Goal: Task Accomplishment & Management: Complete application form

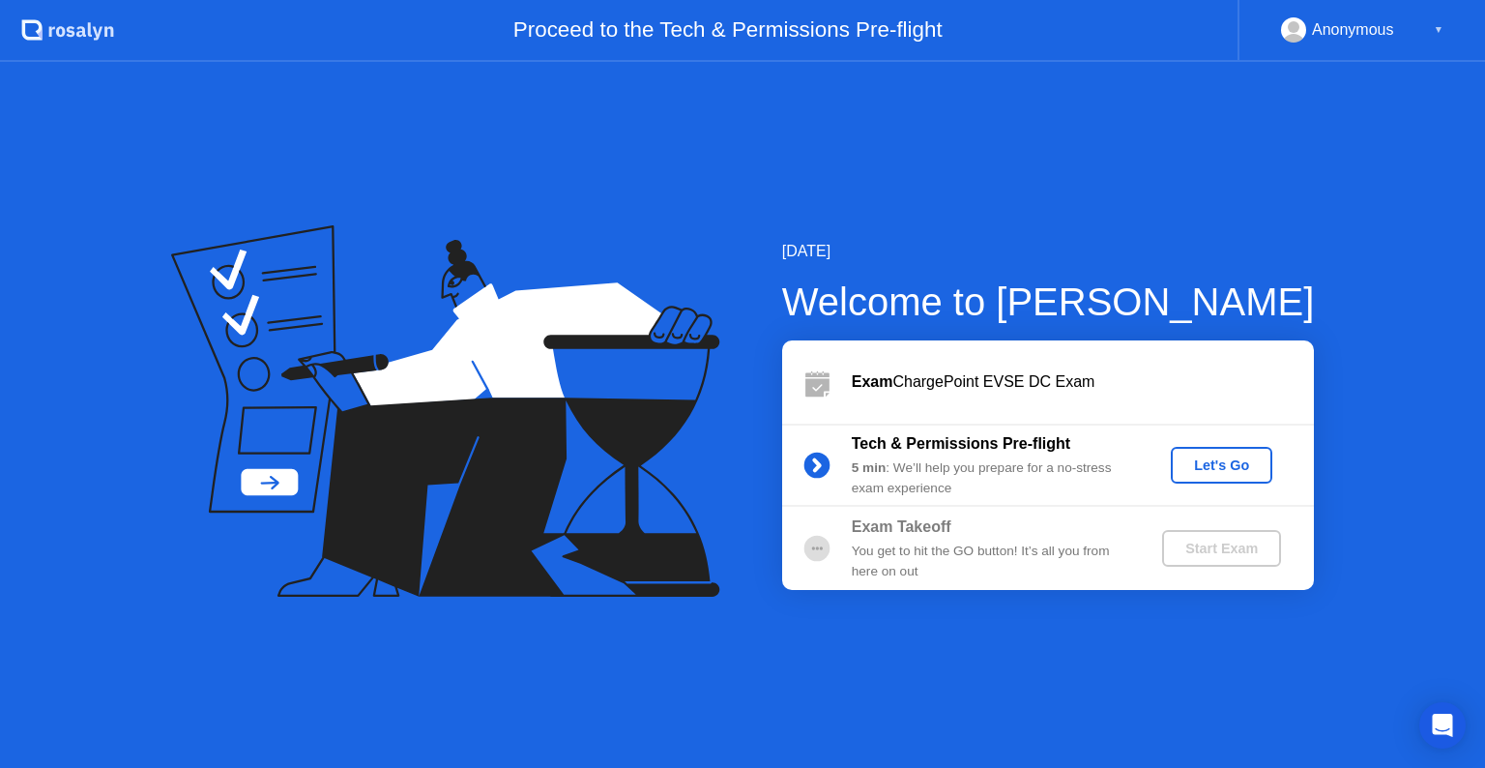
click at [1222, 468] on div "Let's Go" at bounding box center [1222, 464] width 86 height 15
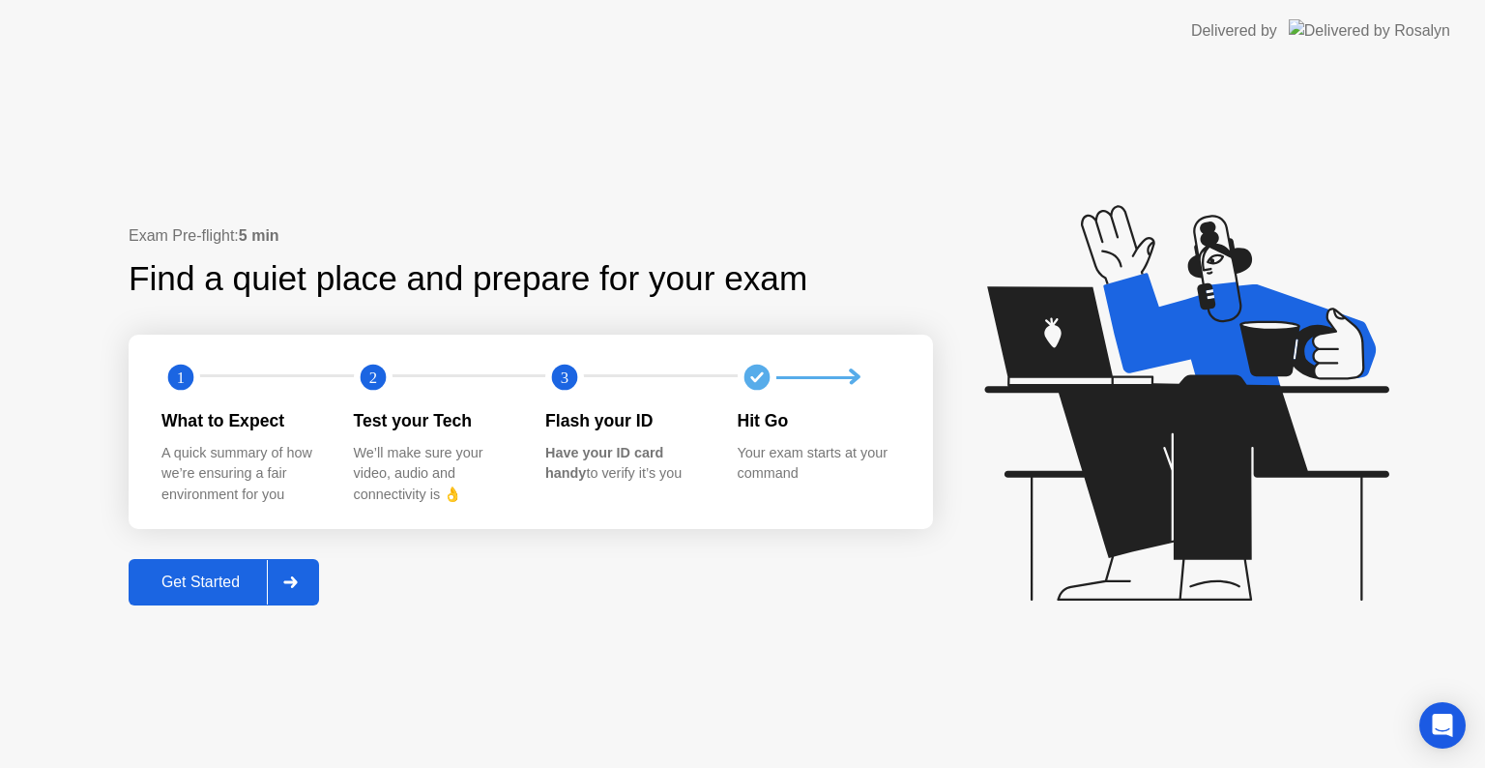
click at [205, 581] on div "Get Started" at bounding box center [200, 581] width 132 height 17
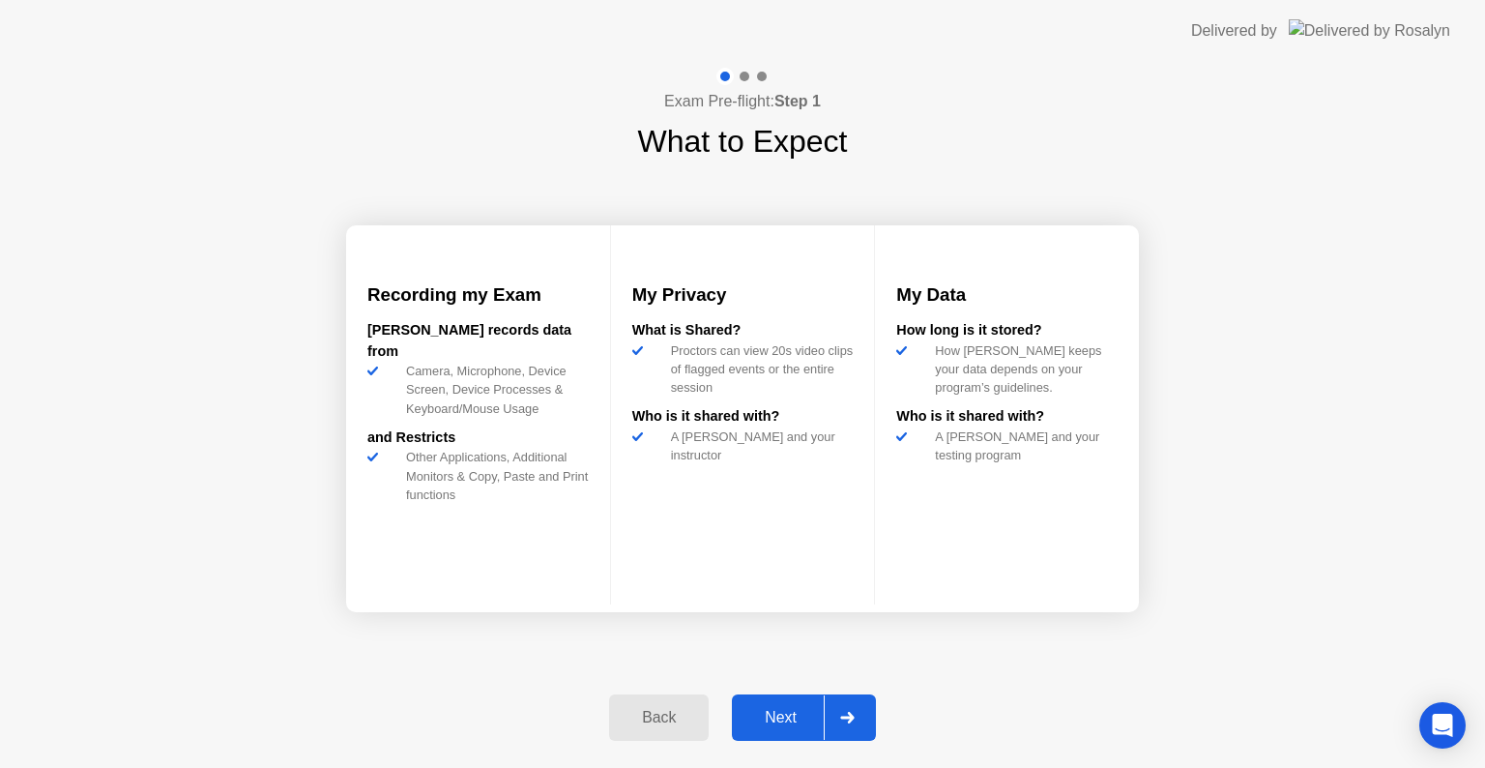
click at [809, 712] on div "Next" at bounding box center [781, 717] width 86 height 17
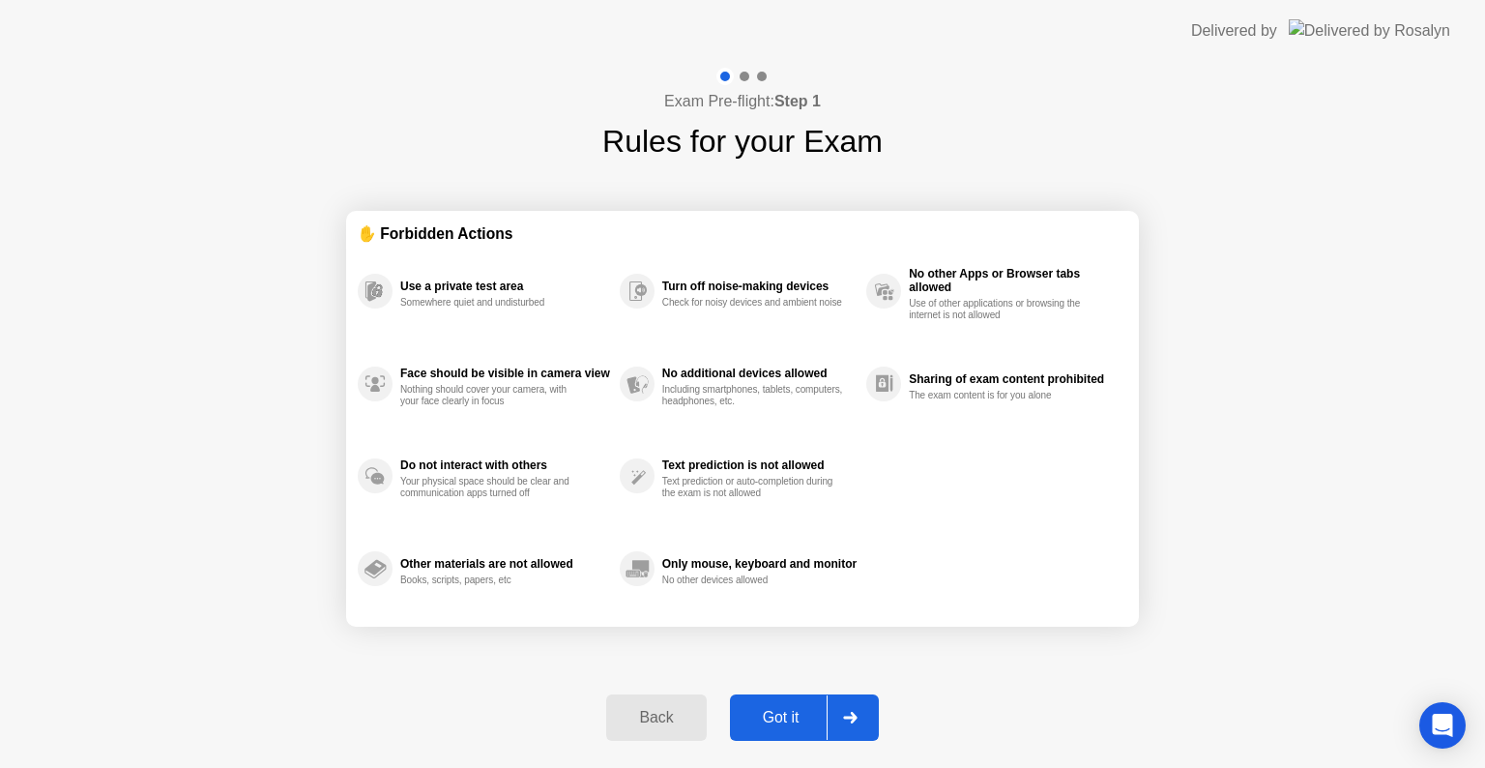
click at [790, 719] on div "Got it" at bounding box center [781, 717] width 91 height 17
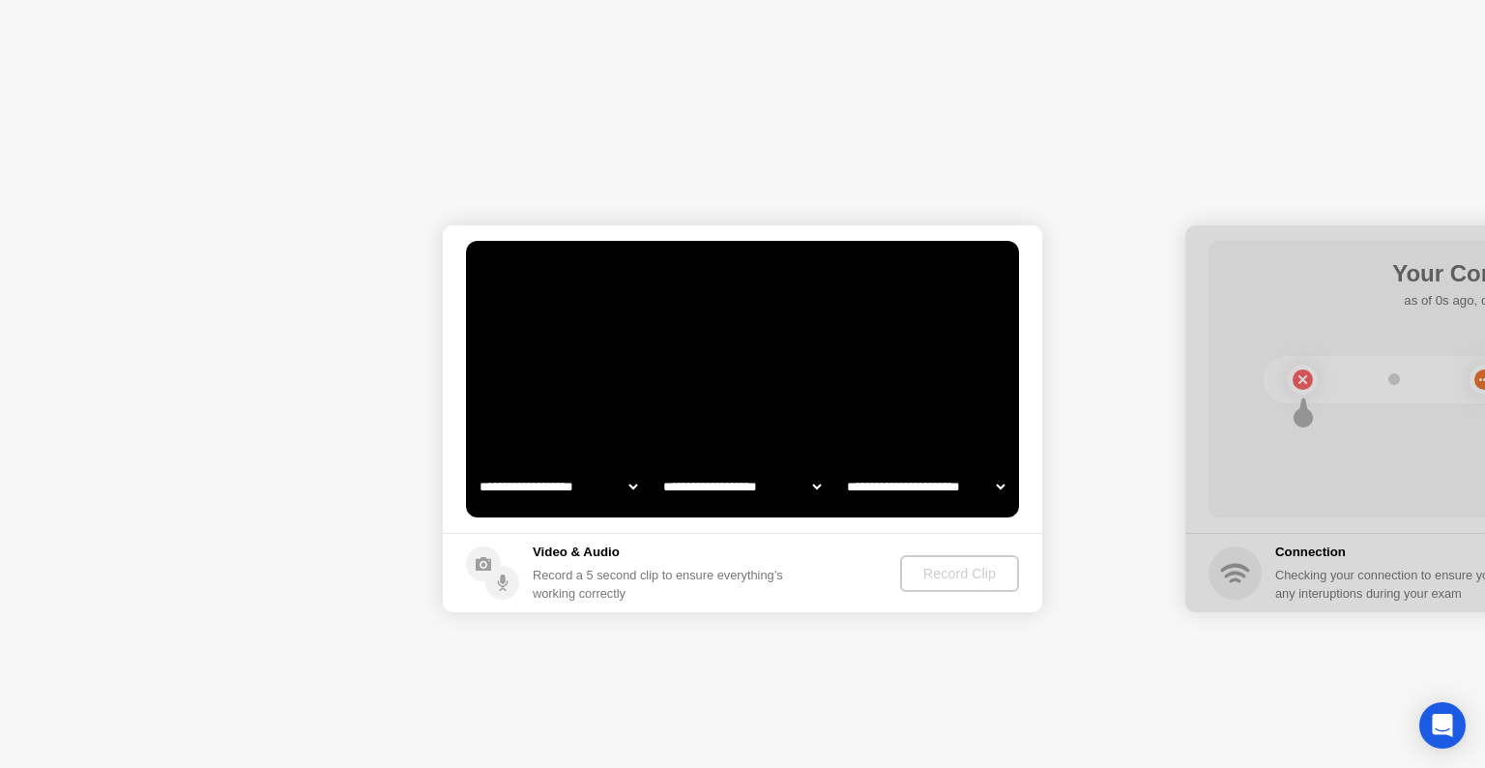
select select "**********"
select select "*******"
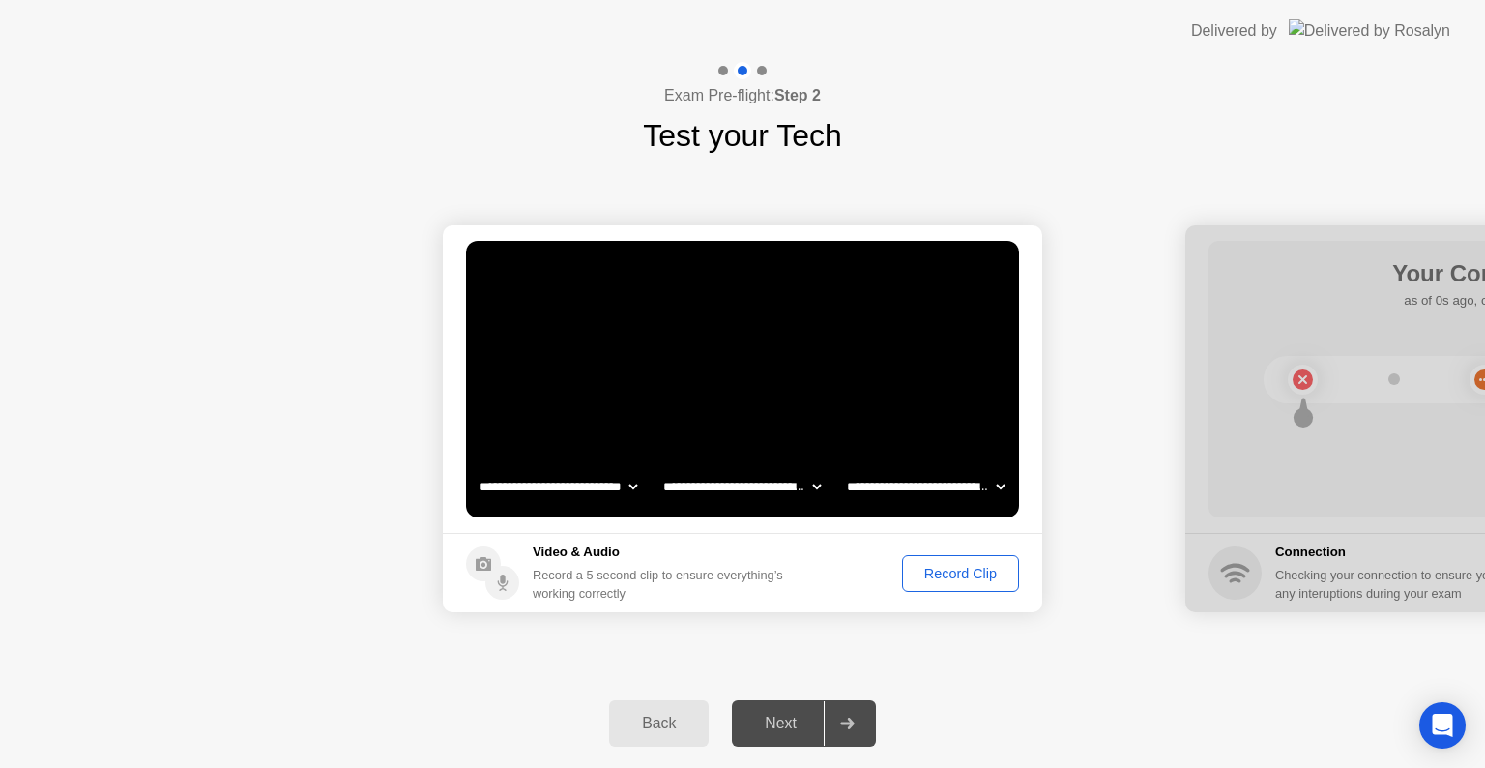
click at [814, 485] on select "**********" at bounding box center [741, 486] width 165 height 39
click at [997, 480] on select "**********" at bounding box center [925, 486] width 165 height 39
click at [963, 659] on div "**********" at bounding box center [742, 419] width 1485 height 520
click at [968, 579] on div "Record Clip" at bounding box center [960, 573] width 103 height 15
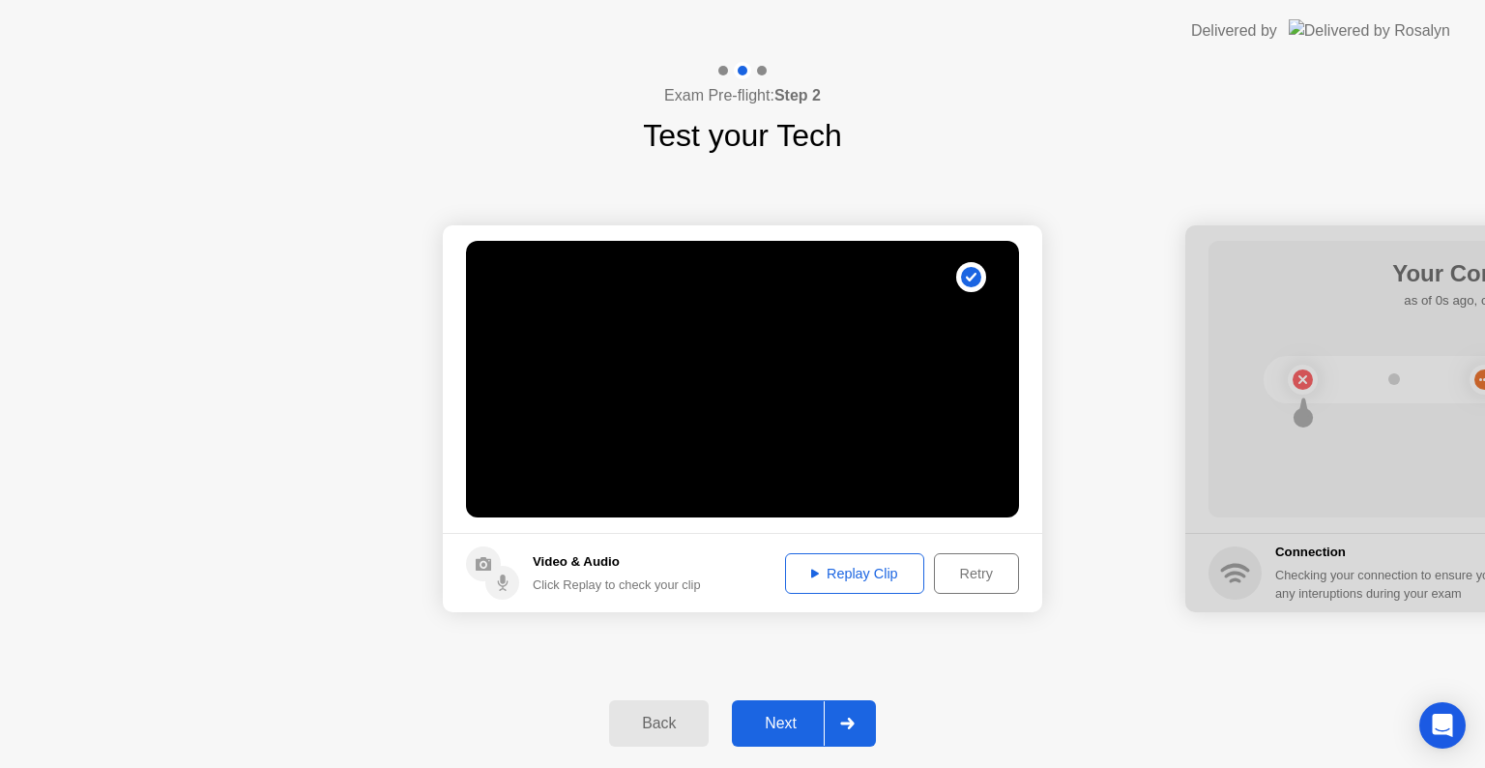
click at [852, 577] on div "Replay Clip" at bounding box center [855, 573] width 126 height 15
click at [861, 584] on button "Replay Clip" at bounding box center [854, 573] width 139 height 41
click at [979, 578] on div "Retry" at bounding box center [977, 573] width 72 height 15
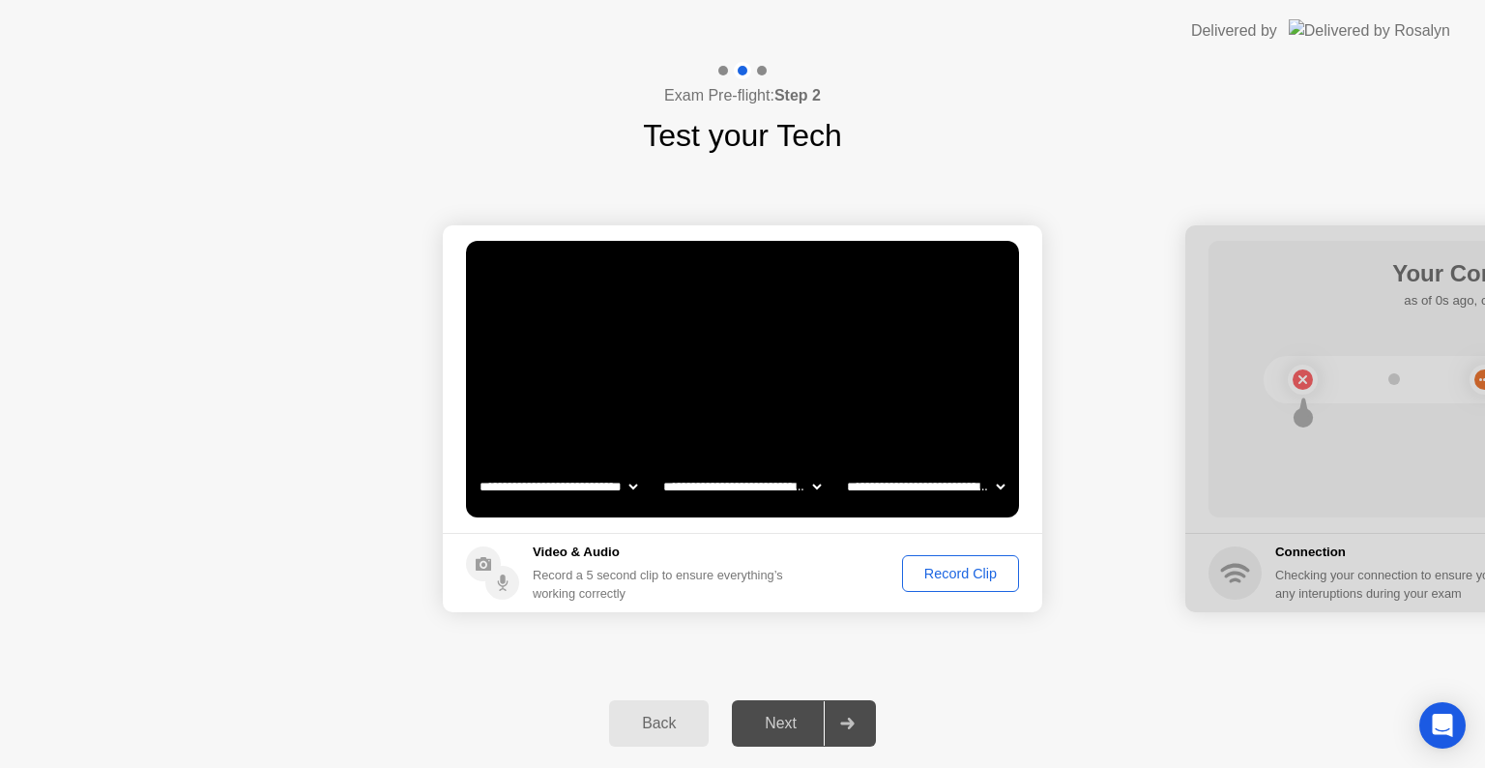
click at [971, 581] on div "Record Clip" at bounding box center [960, 573] width 103 height 15
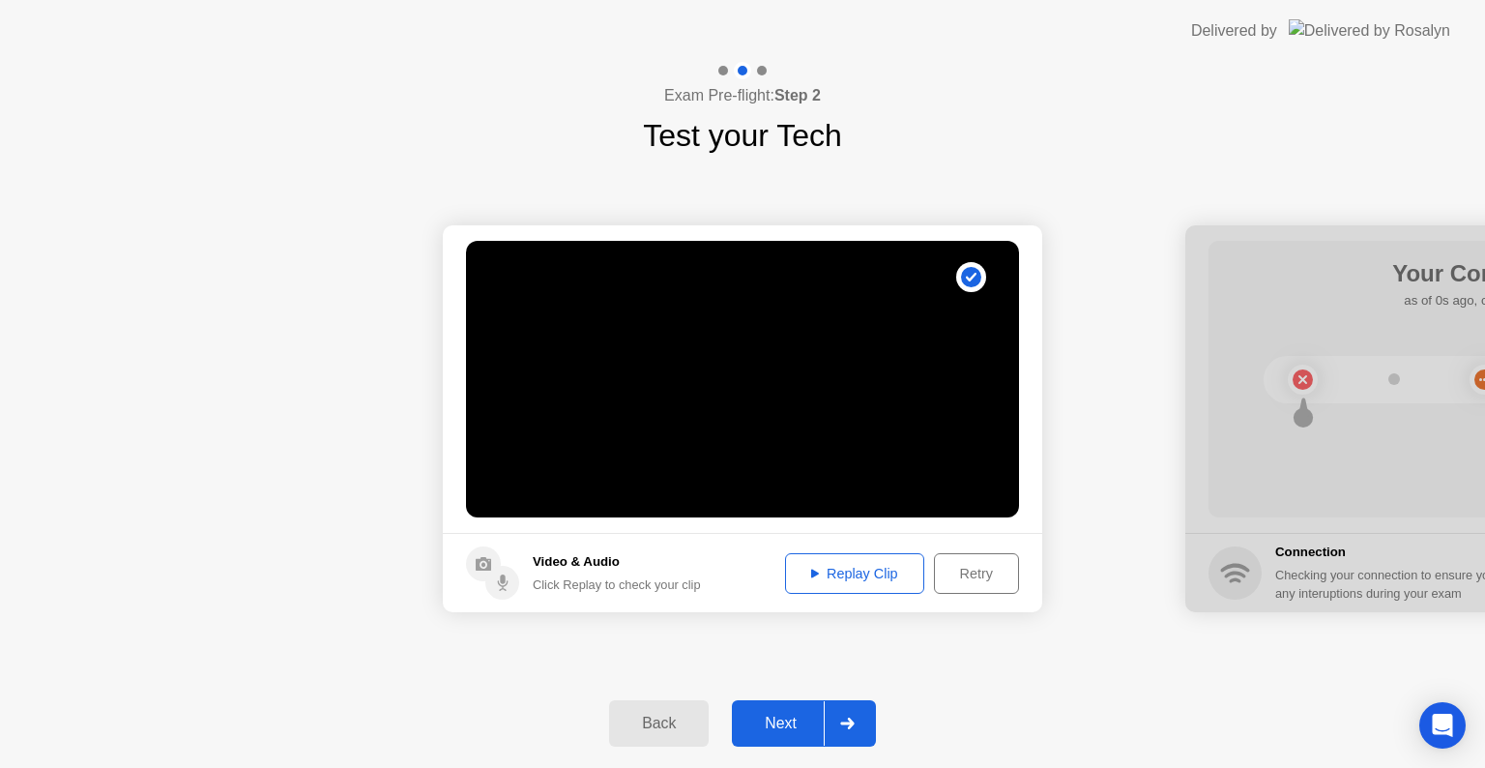
click at [862, 581] on div "Replay Clip" at bounding box center [855, 573] width 126 height 15
click at [793, 719] on div "Next" at bounding box center [781, 723] width 86 height 17
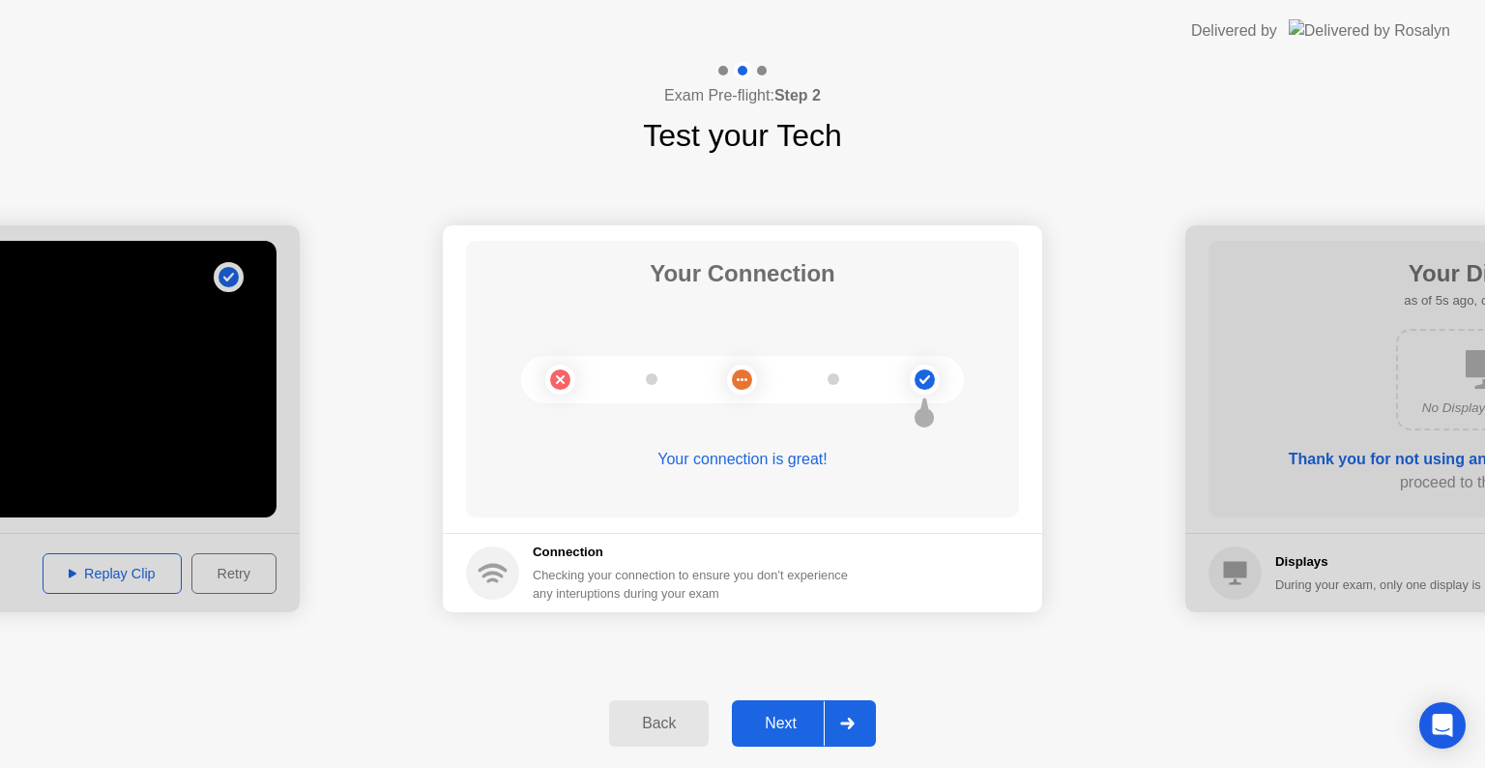
click at [797, 725] on div "Next" at bounding box center [781, 723] width 86 height 17
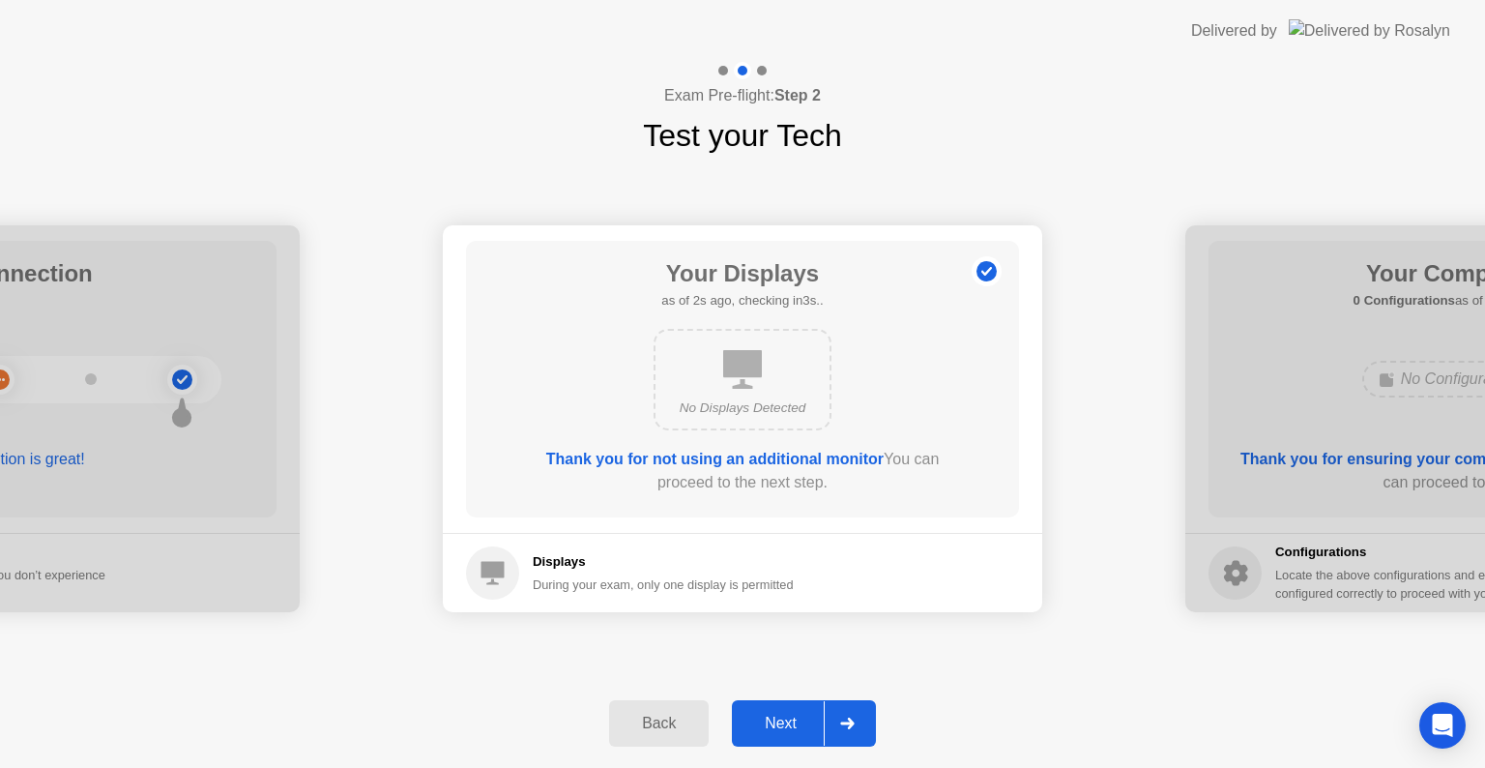
click at [792, 726] on div "Next" at bounding box center [781, 723] width 86 height 17
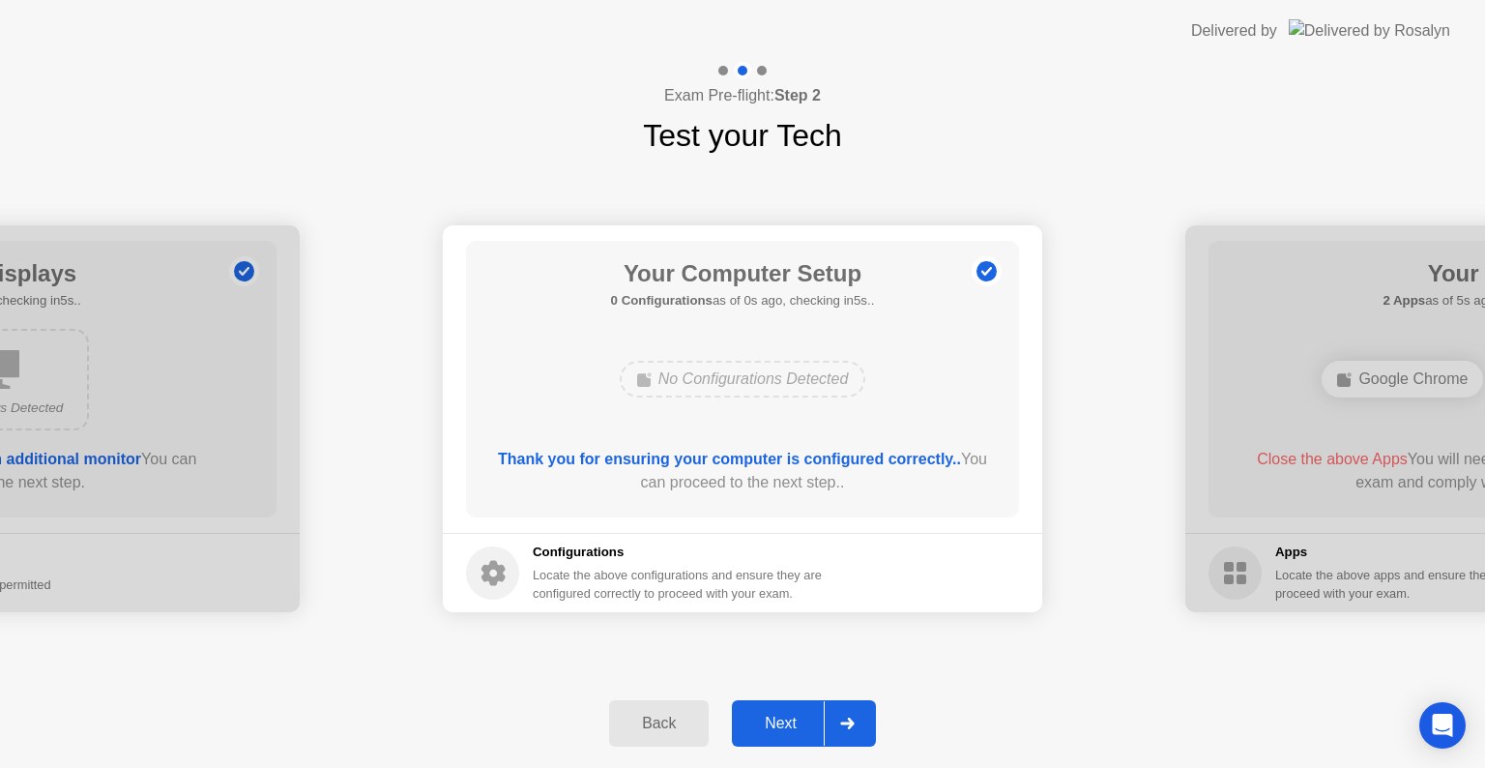
click at [793, 729] on div "Next" at bounding box center [781, 723] width 86 height 17
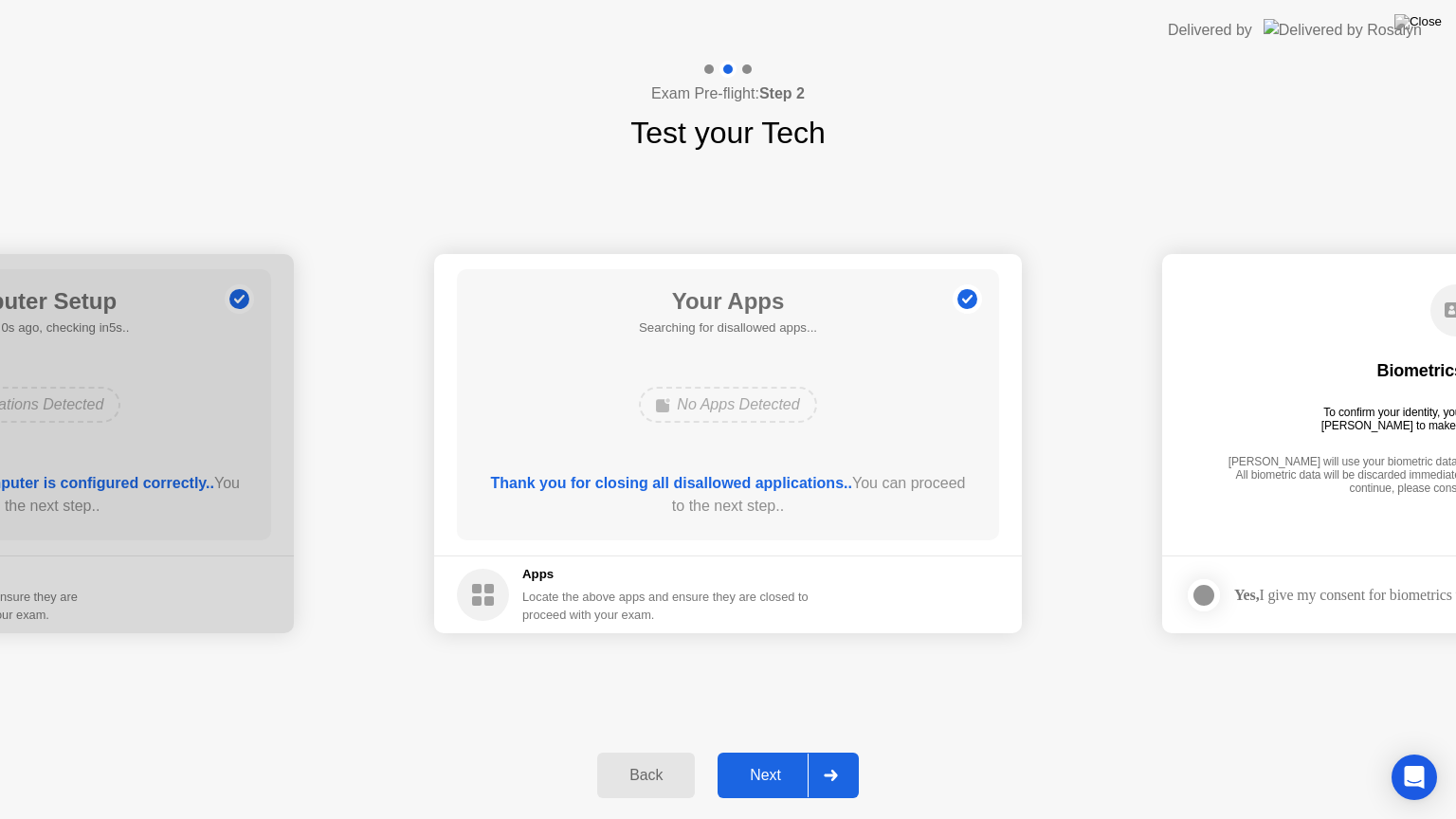
click at [767, 752] on div "Next" at bounding box center [766, 775] width 84 height 17
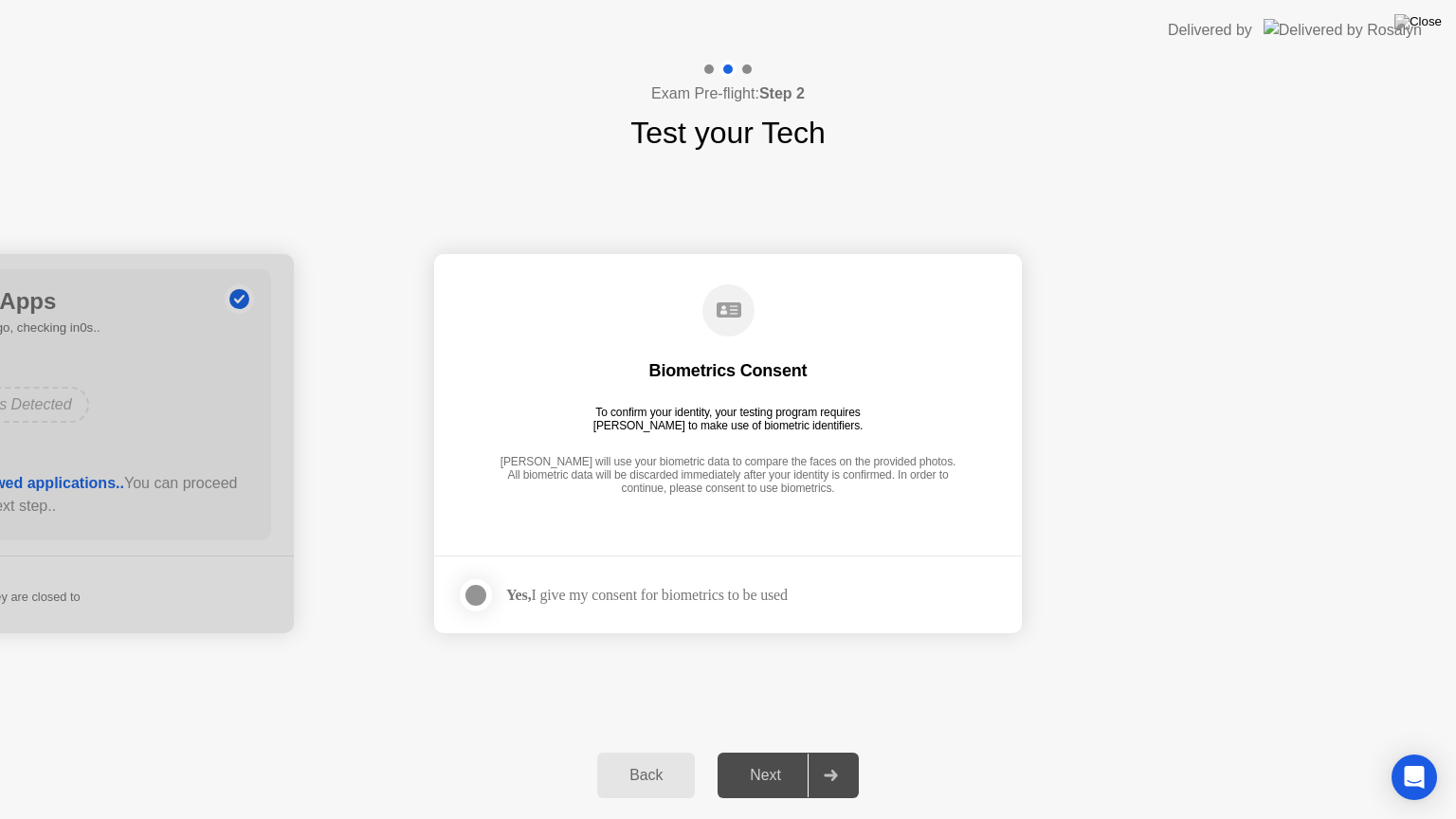
click at [474, 595] on div at bounding box center [476, 595] width 23 height 23
click at [762, 752] on div "Next" at bounding box center [766, 775] width 84 height 17
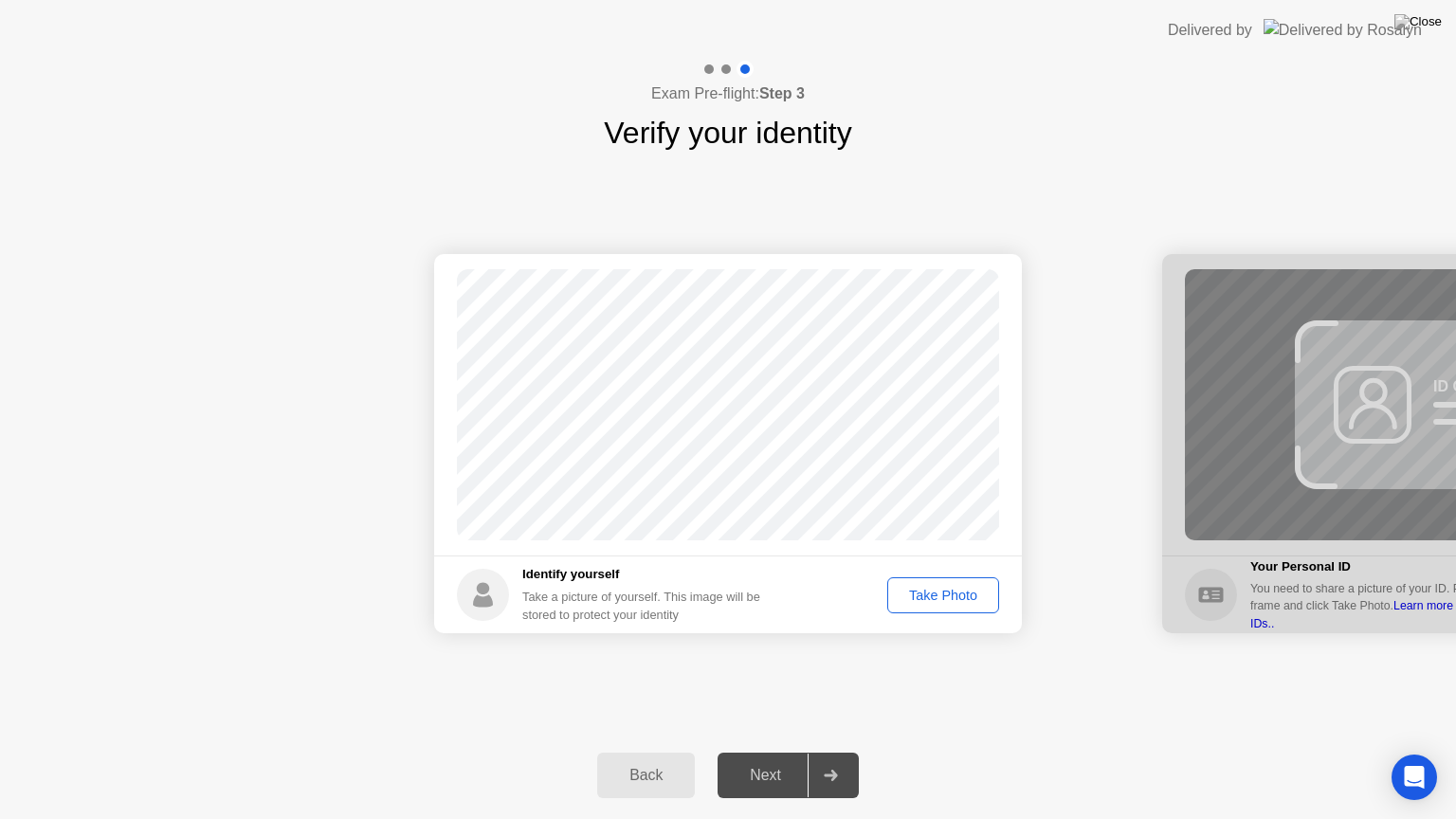
click at [960, 598] on div "Take Photo" at bounding box center [943, 595] width 99 height 15
click at [814, 752] on div at bounding box center [830, 776] width 45 height 43
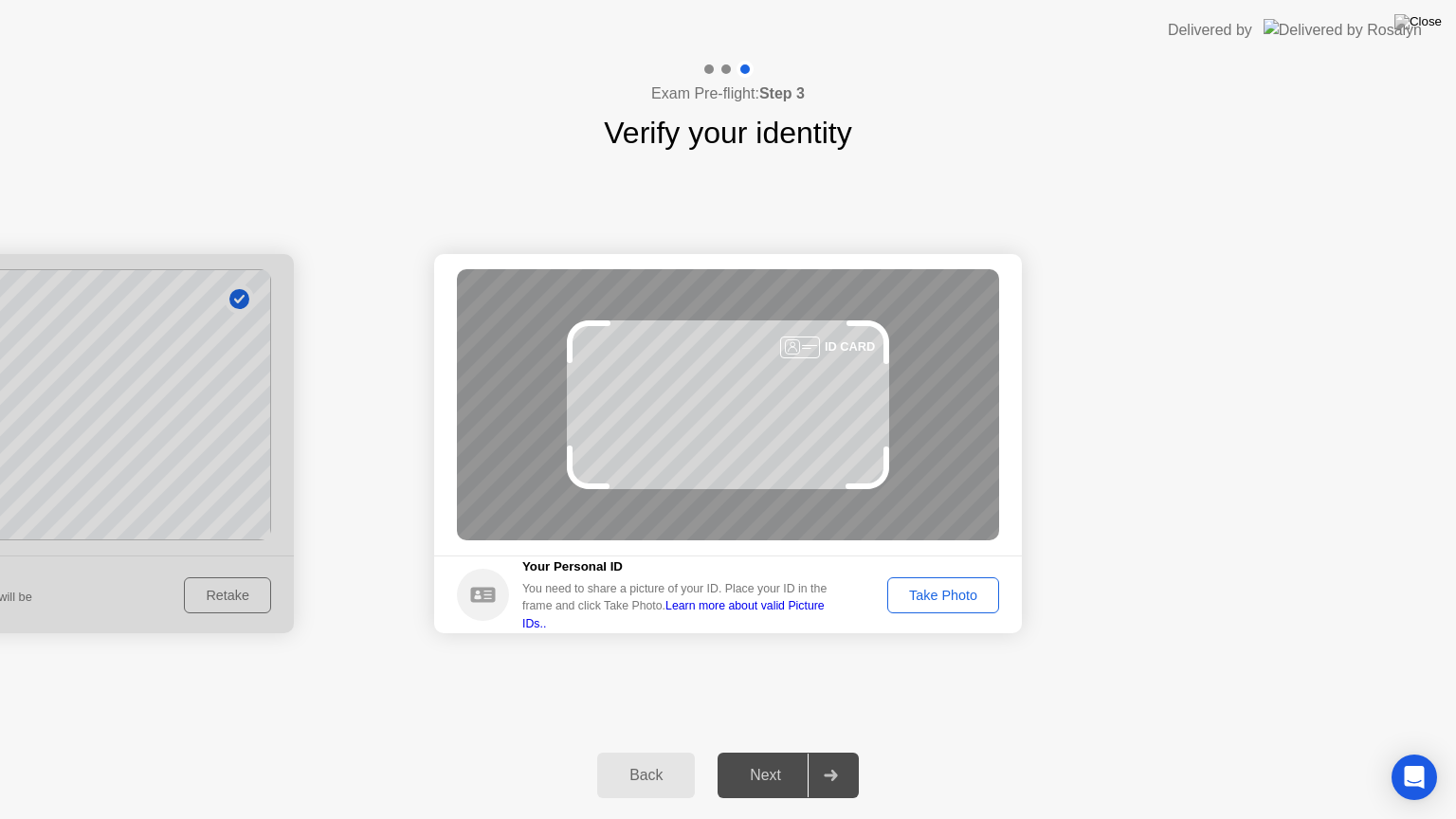
click at [982, 595] on div "Take Photo" at bounding box center [943, 595] width 99 height 15
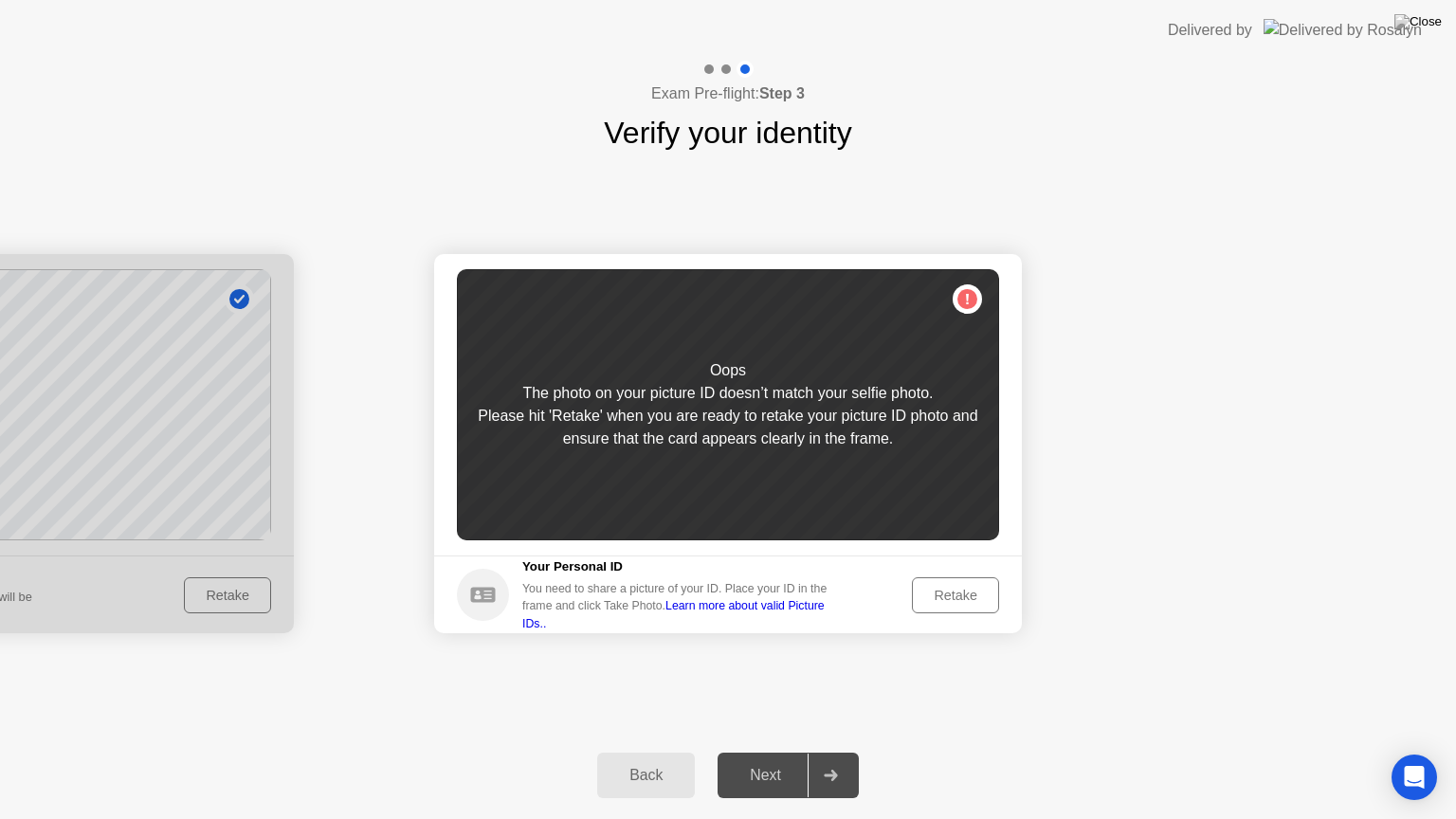
click at [653, 752] on div "Back" at bounding box center [646, 775] width 86 height 17
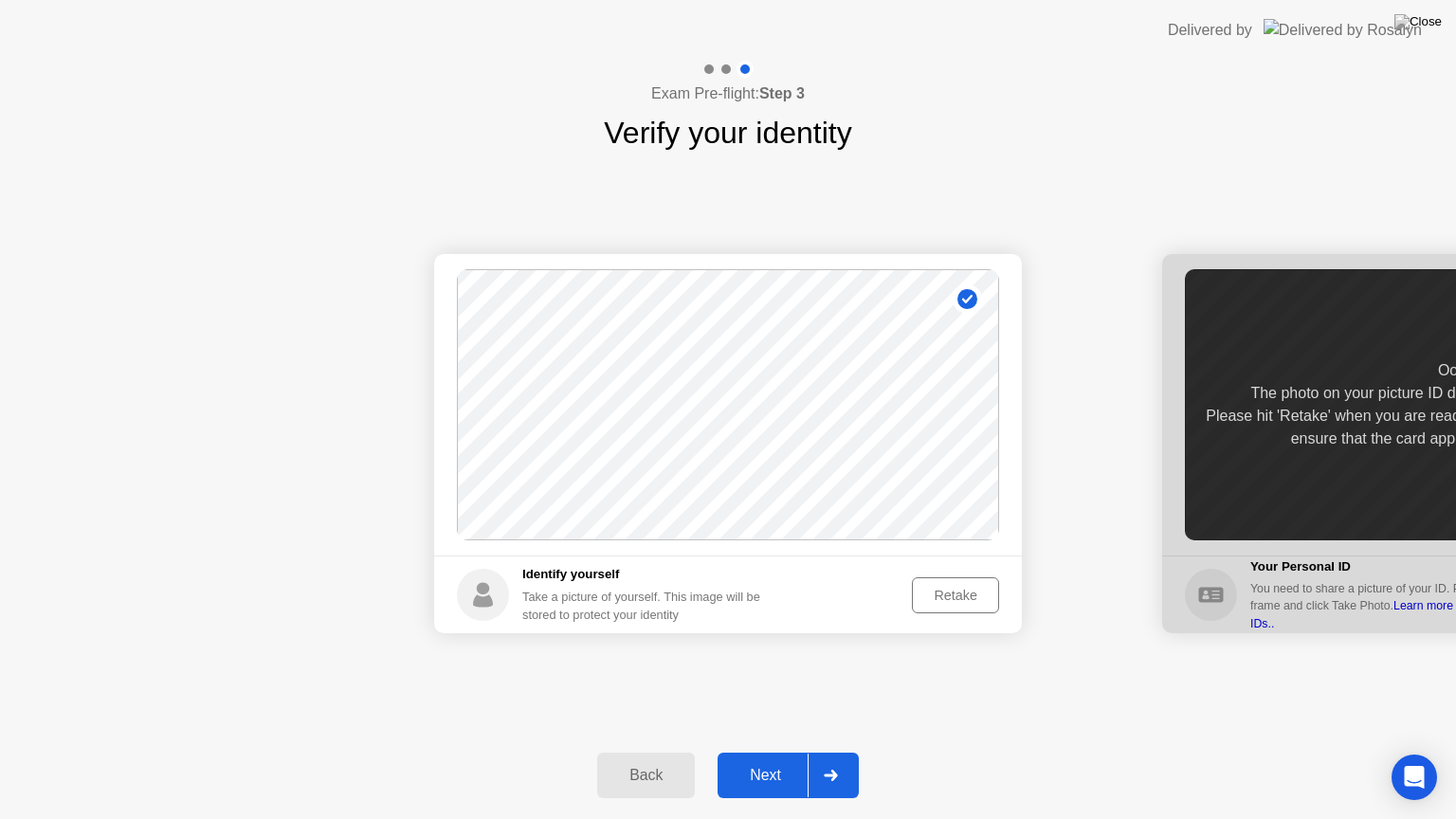
click at [966, 591] on div "Retake" at bounding box center [955, 595] width 74 height 15
click at [956, 590] on div "Take Photo" at bounding box center [943, 595] width 99 height 15
click at [789, 752] on div "Next" at bounding box center [766, 775] width 84 height 17
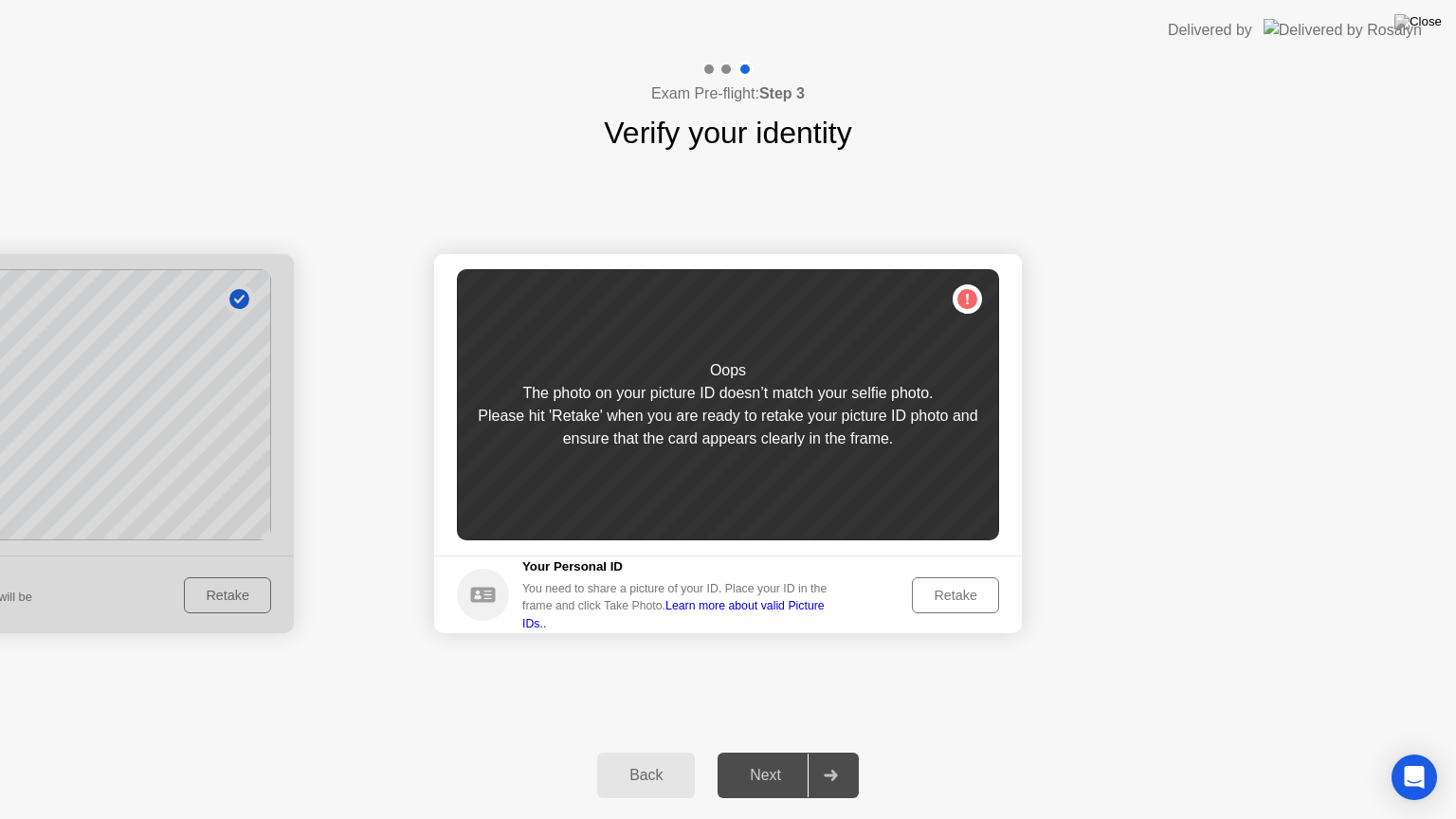
click at [963, 590] on div "Retake" at bounding box center [955, 595] width 74 height 15
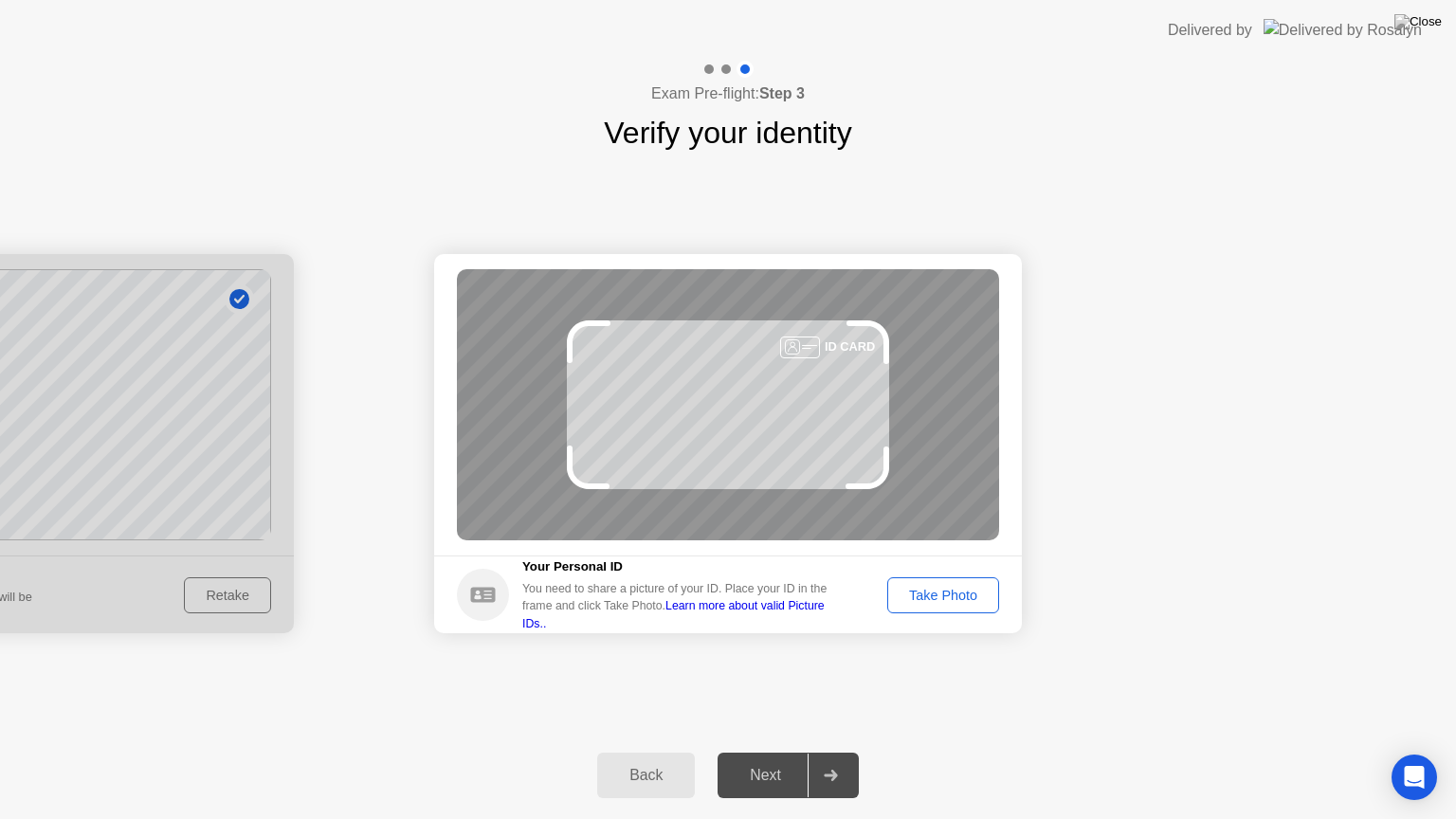
click at [971, 582] on button "Take Photo" at bounding box center [943, 595] width 112 height 36
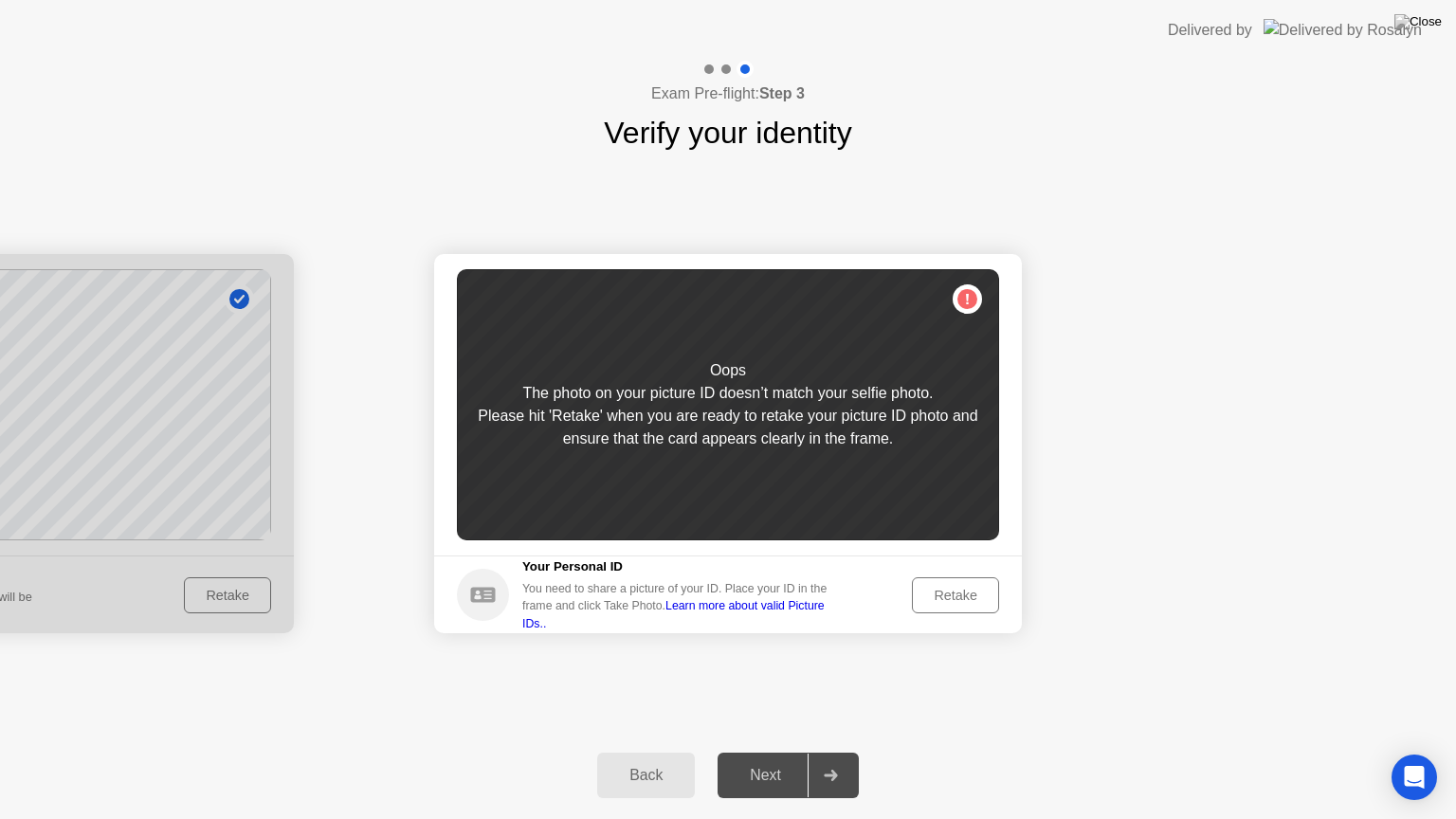
click at [963, 599] on div "Retake" at bounding box center [955, 595] width 74 height 15
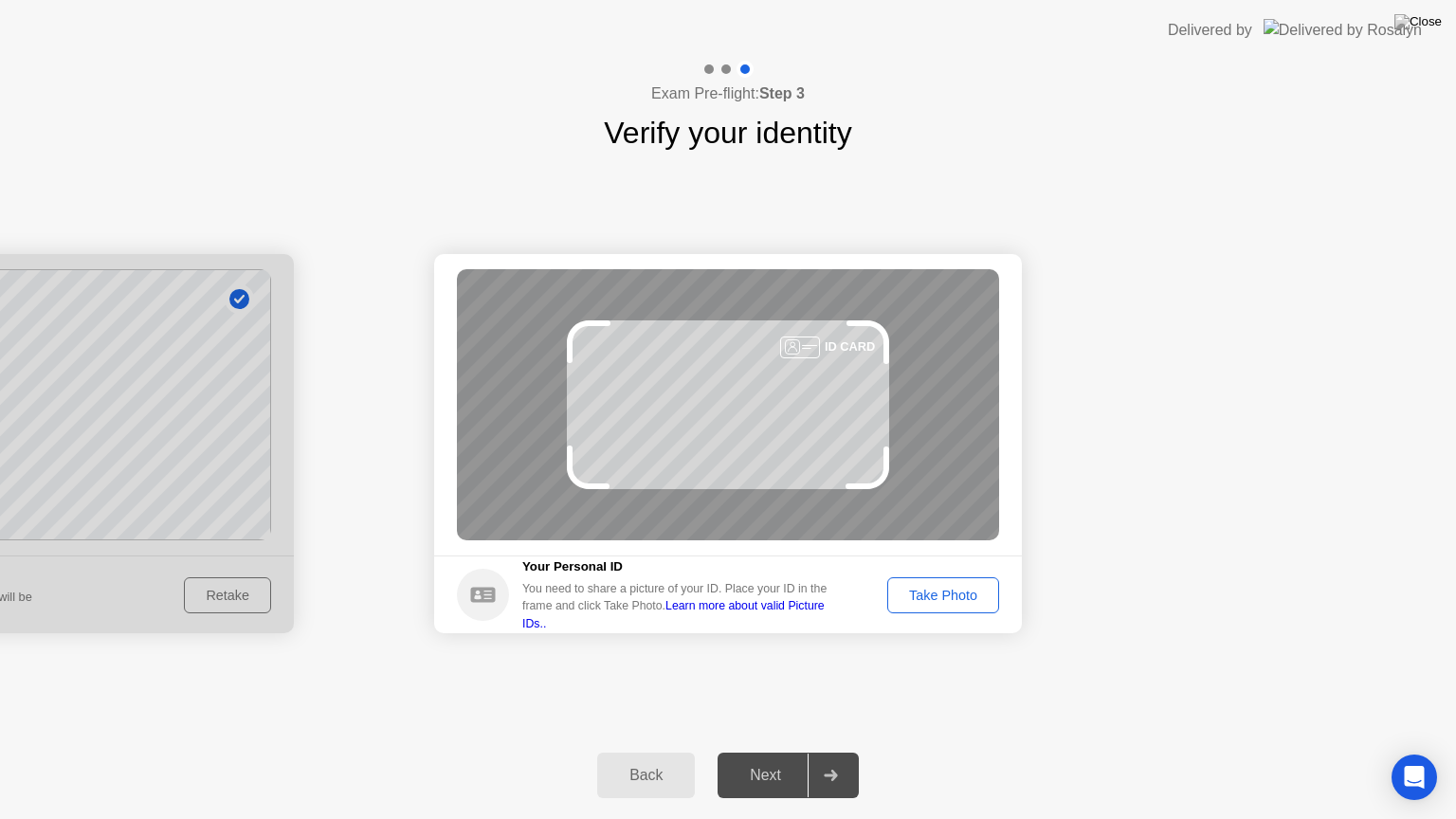
click at [987, 589] on div "Take Photo" at bounding box center [943, 595] width 99 height 15
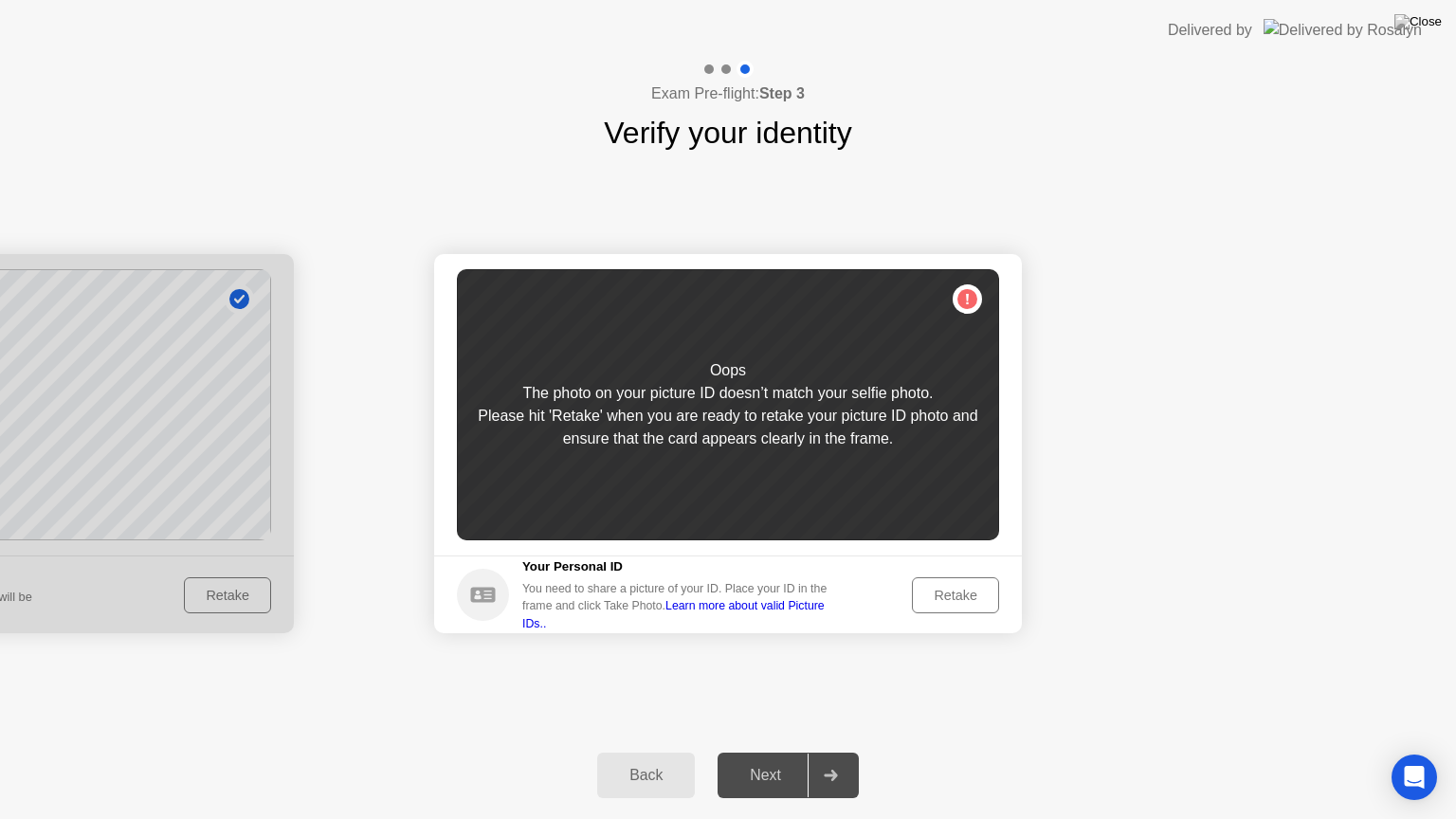
click at [965, 292] on div "Oops The photo on your picture ID doesn’t match your selfie photo. Please hit '…" at bounding box center [728, 405] width 542 height 272
click at [636, 752] on div "Back" at bounding box center [646, 775] width 86 height 17
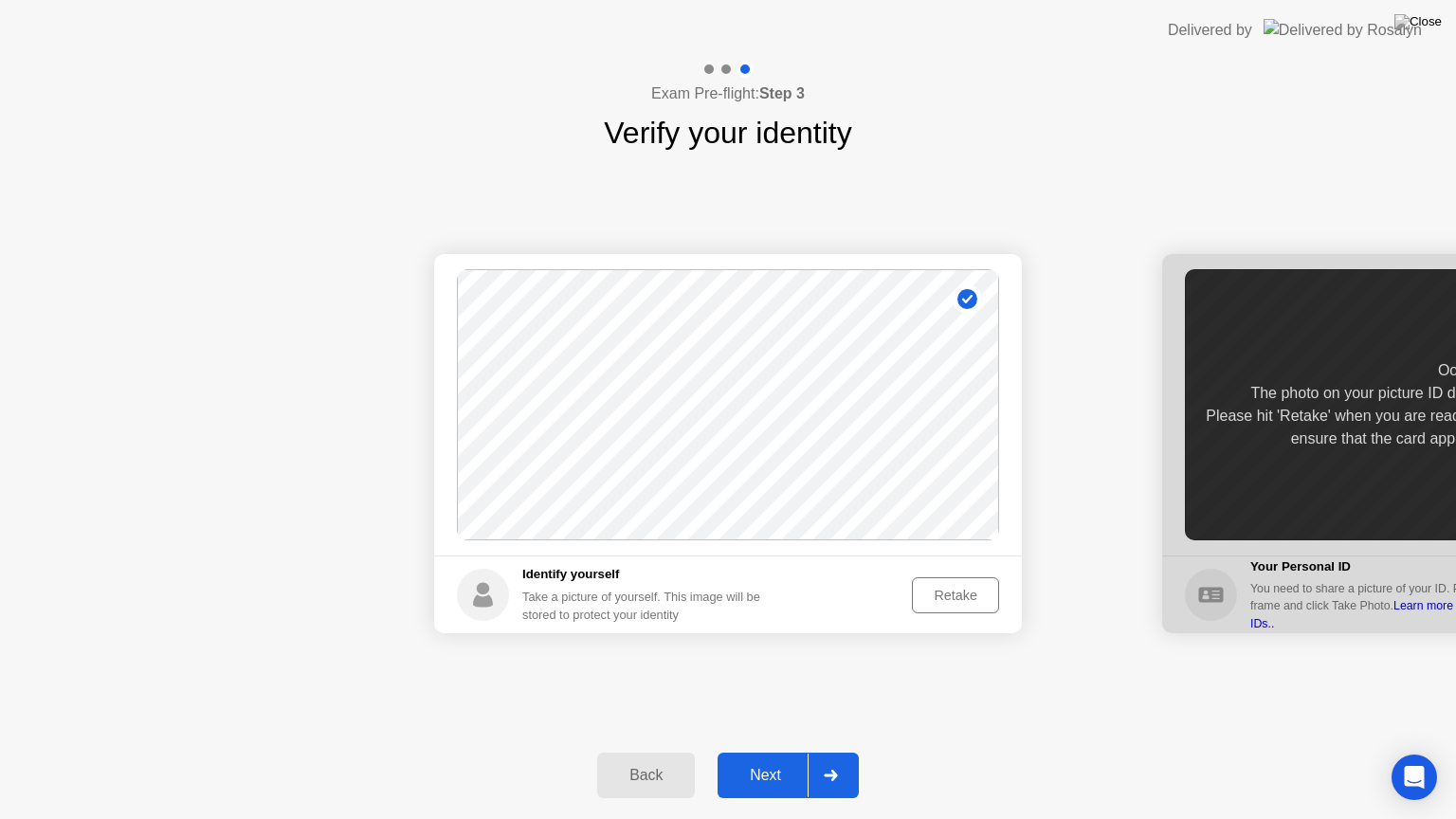
click at [959, 600] on div "Retake" at bounding box center [955, 595] width 74 height 15
click at [951, 595] on div "Take Photo" at bounding box center [943, 595] width 99 height 15
